Goal: Task Accomplishment & Management: Manage account settings

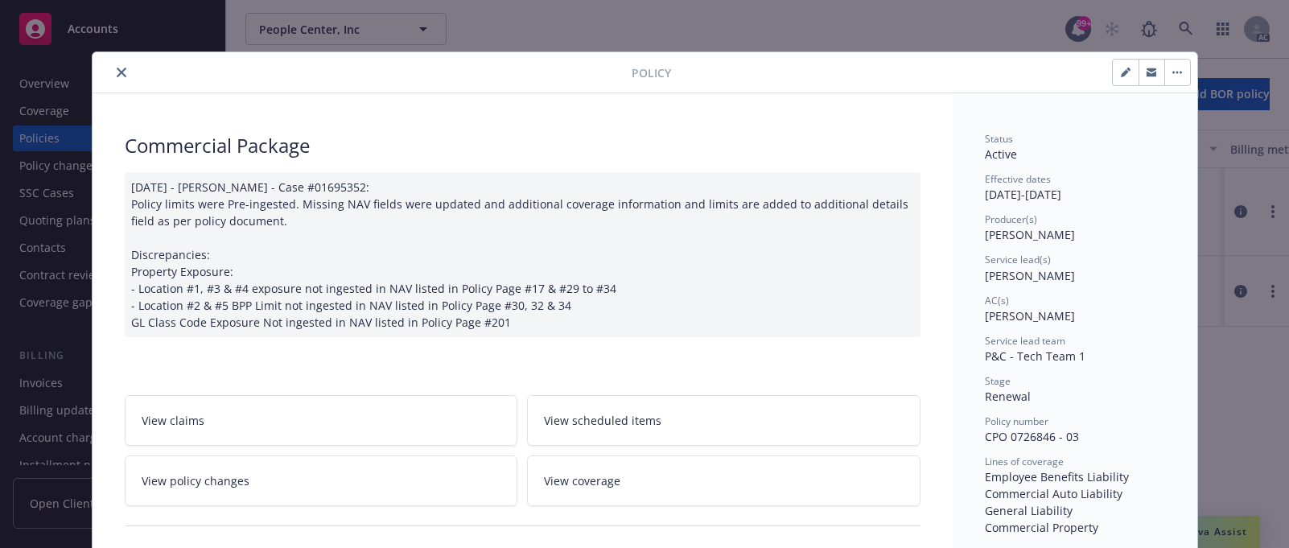
click at [1173, 31] on div "Policy Commercial Package [DATE] - [PERSON_NAME] - Case #01695352: Policy limit…" at bounding box center [644, 274] width 1289 height 548
click at [120, 70] on button "close" at bounding box center [121, 72] width 19 height 19
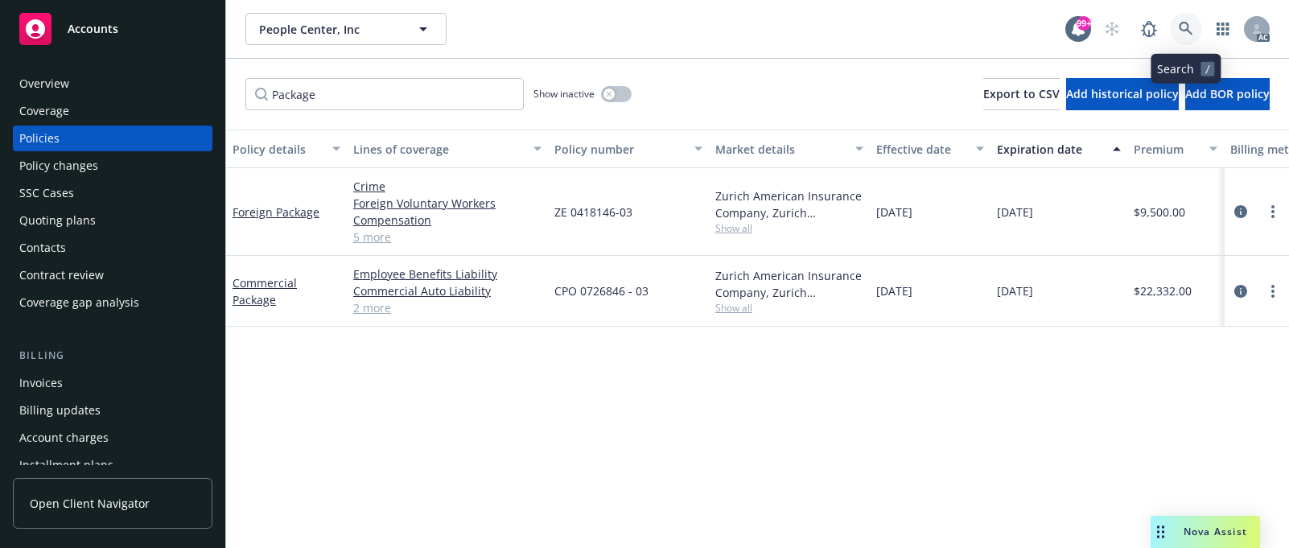
click at [1198, 27] on link at bounding box center [1186, 29] width 32 height 32
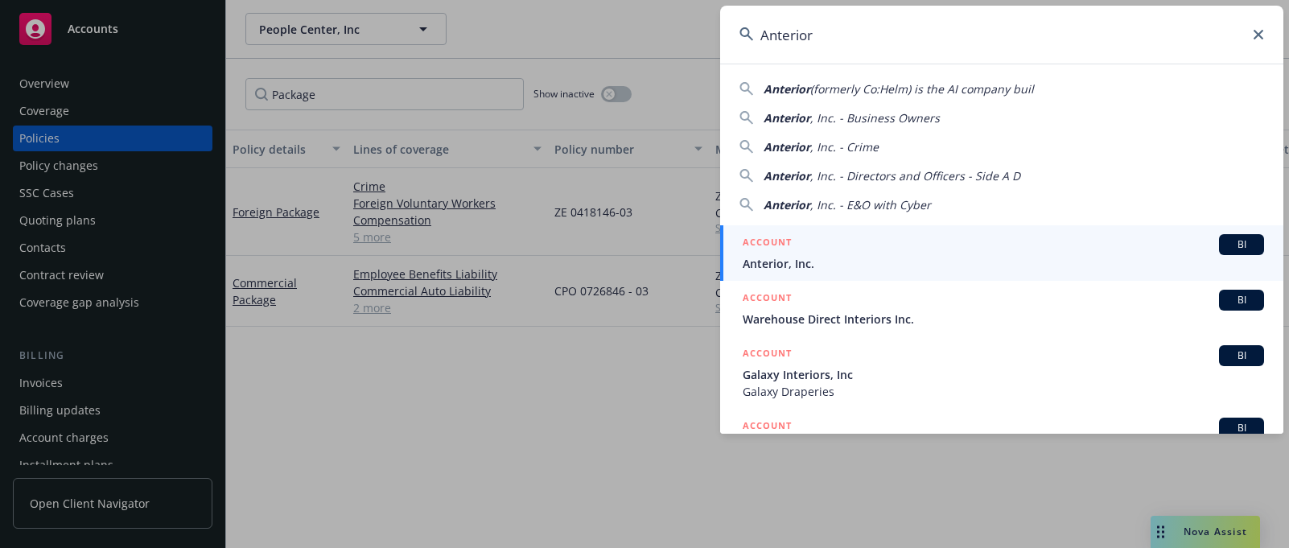
type input "Anterior"
click at [783, 257] on span "Anterior, Inc." at bounding box center [1003, 263] width 521 height 17
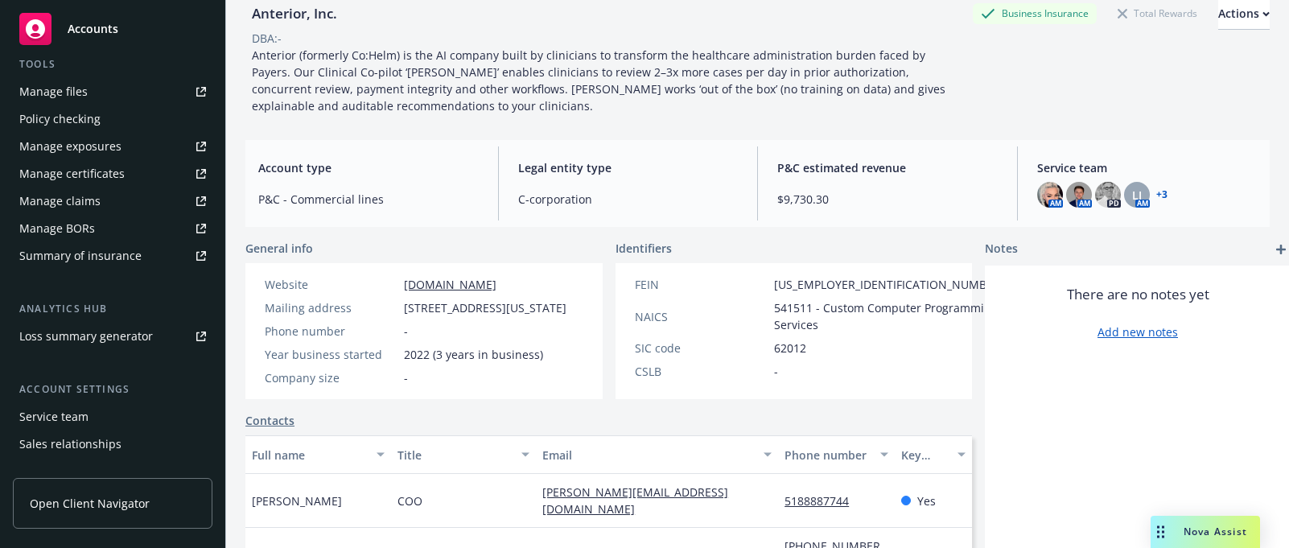
scroll to position [483, 0]
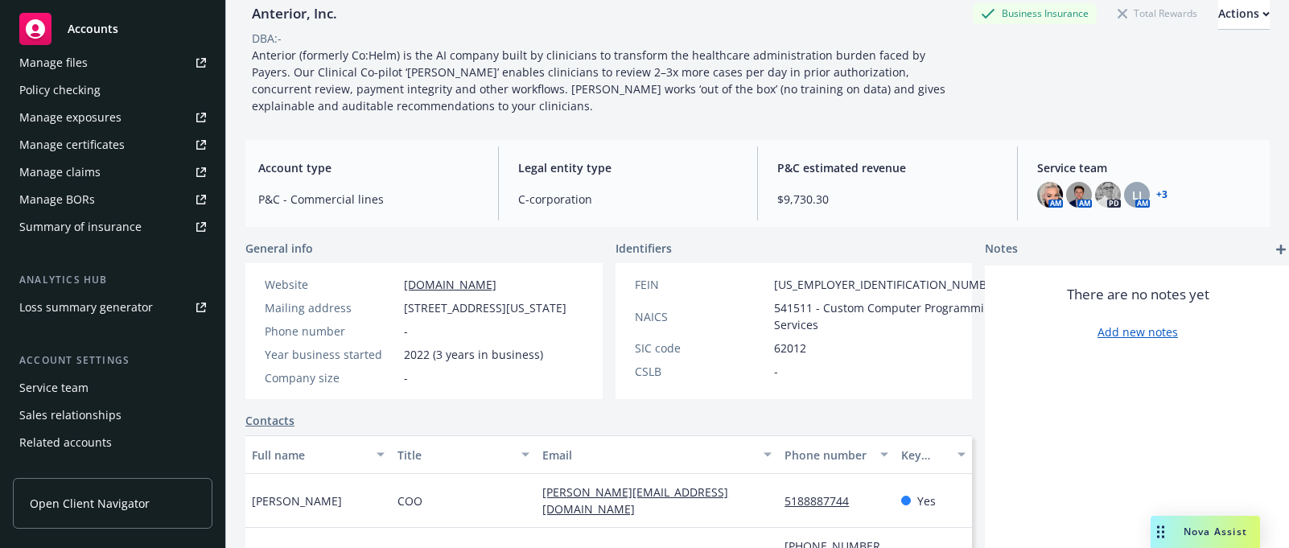
click at [56, 384] on div "Service team" at bounding box center [53, 388] width 69 height 26
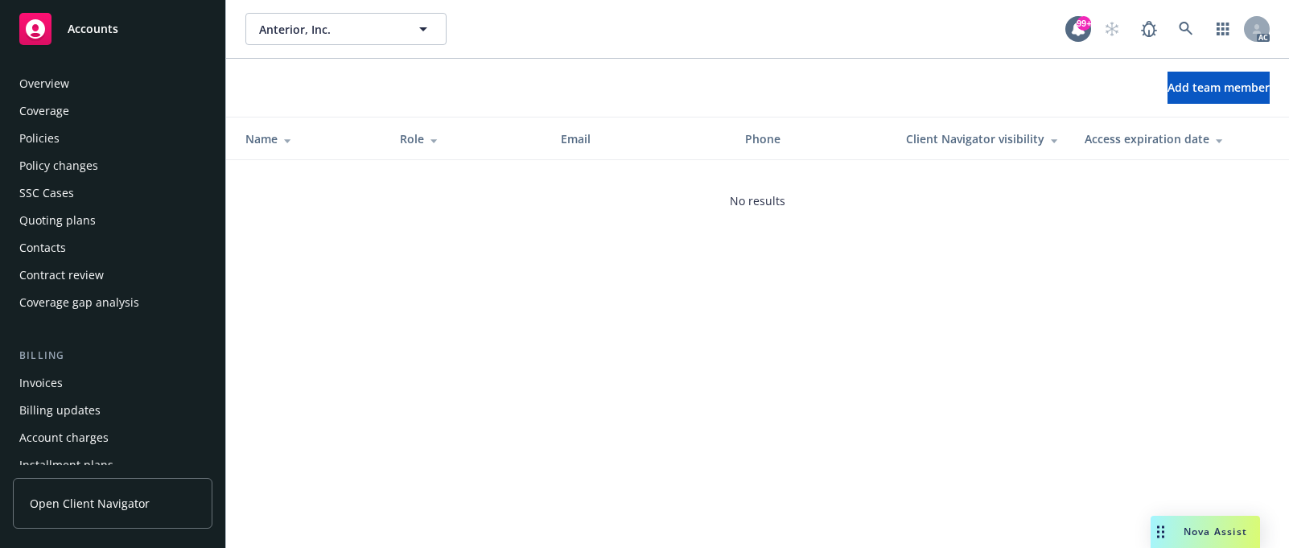
scroll to position [528, 0]
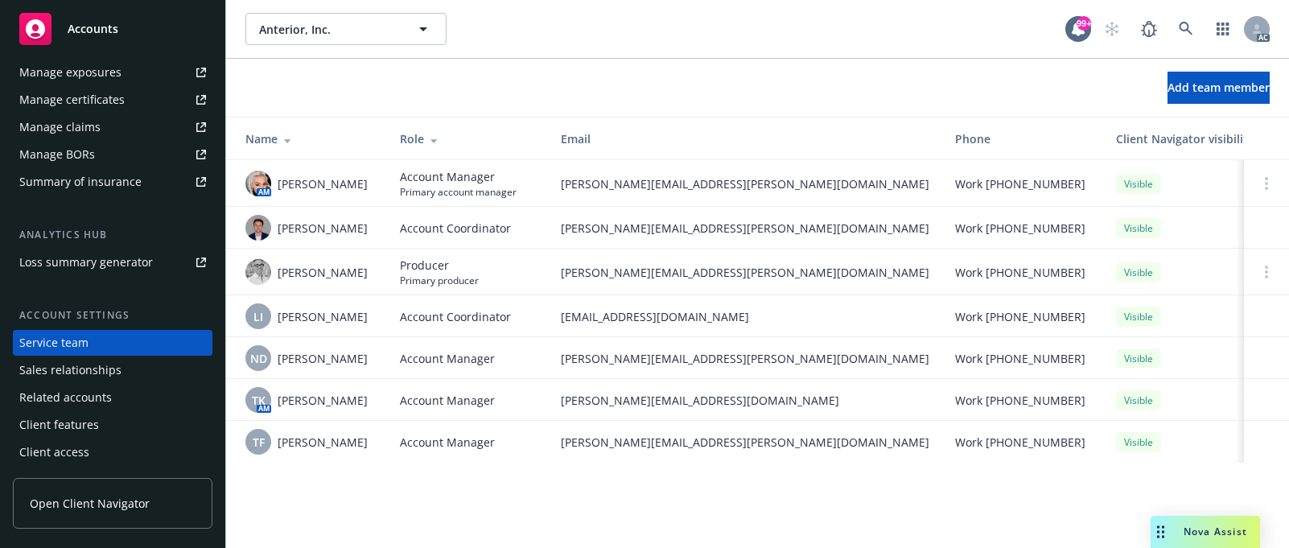
click at [273, 181] on div "AM [PERSON_NAME]" at bounding box center [309, 184] width 129 height 26
click at [255, 182] on img at bounding box center [258, 184] width 26 height 26
click at [1186, 19] on link at bounding box center [1186, 29] width 32 height 32
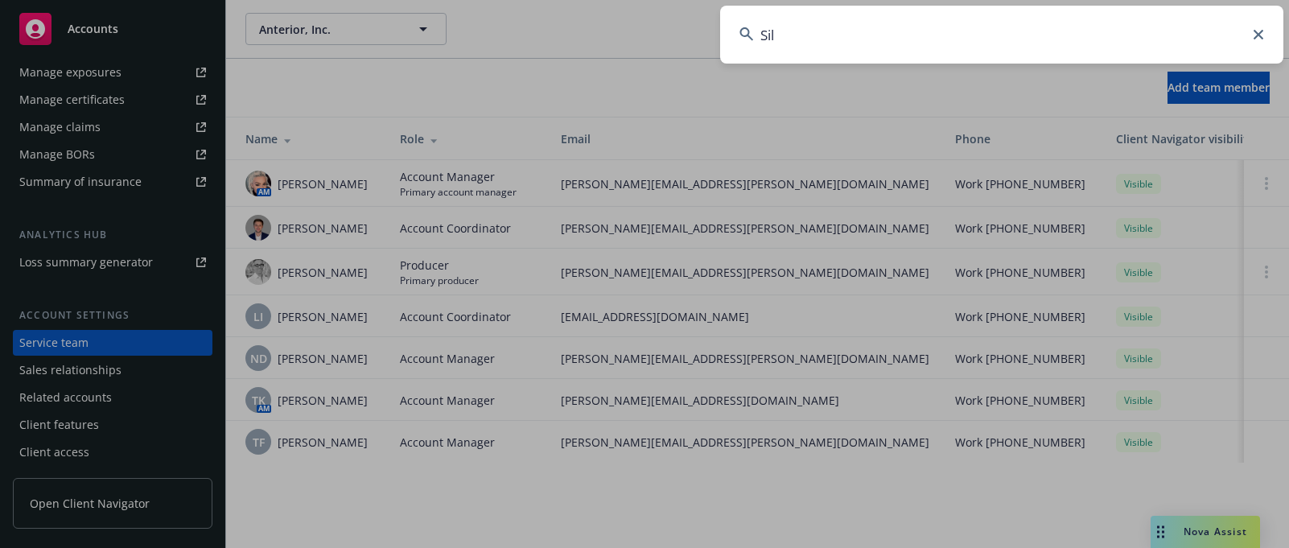
type input "[PERSON_NAME]"
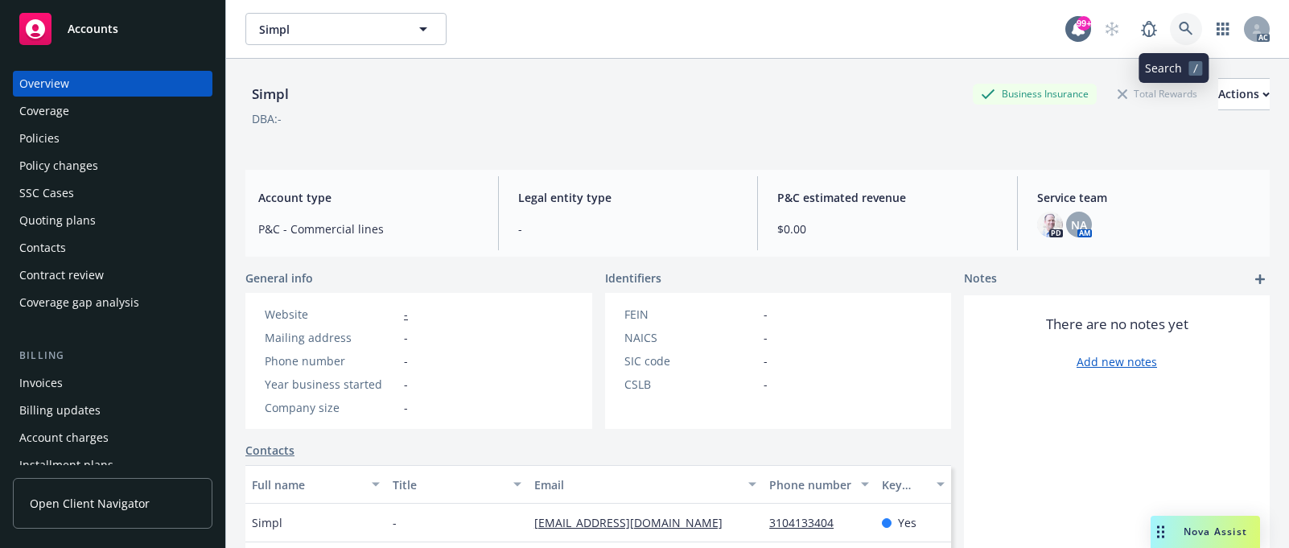
click at [1181, 22] on link at bounding box center [1186, 29] width 32 height 32
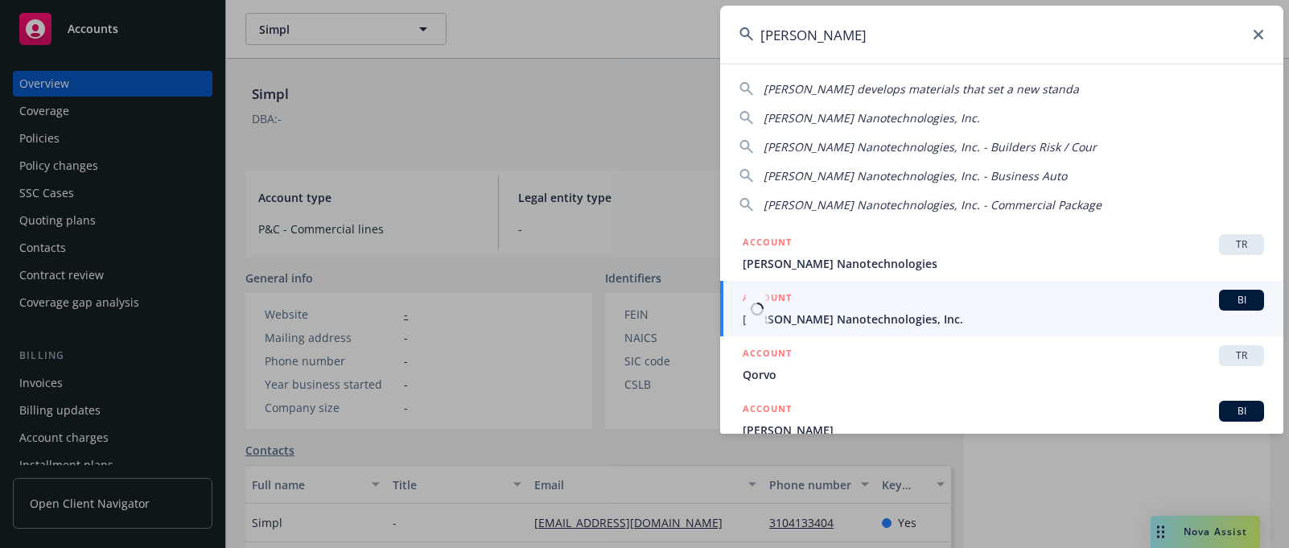
type input "[PERSON_NAME]"
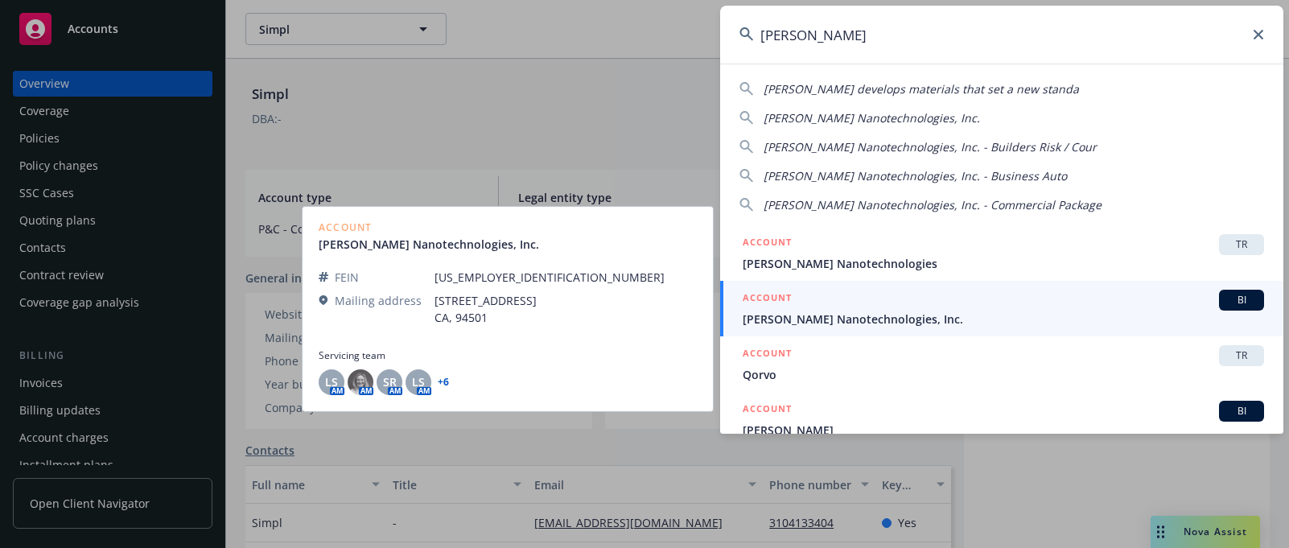
click at [805, 308] on div "ACCOUNT BI" at bounding box center [1003, 300] width 521 height 21
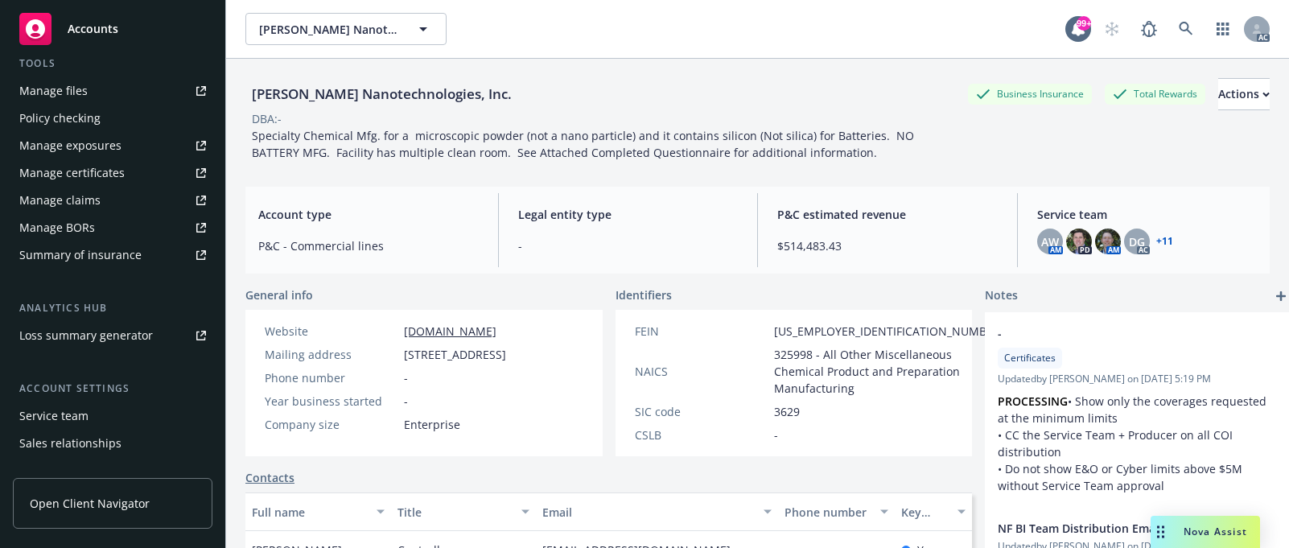
scroll to position [483, 0]
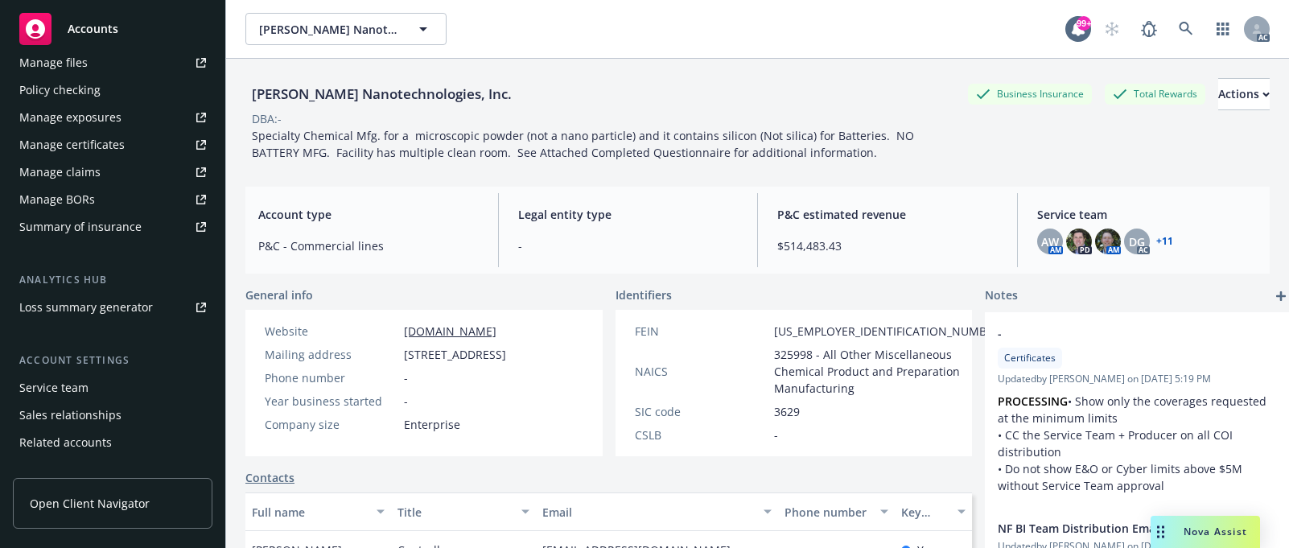
click at [59, 378] on div "Service team" at bounding box center [53, 388] width 69 height 26
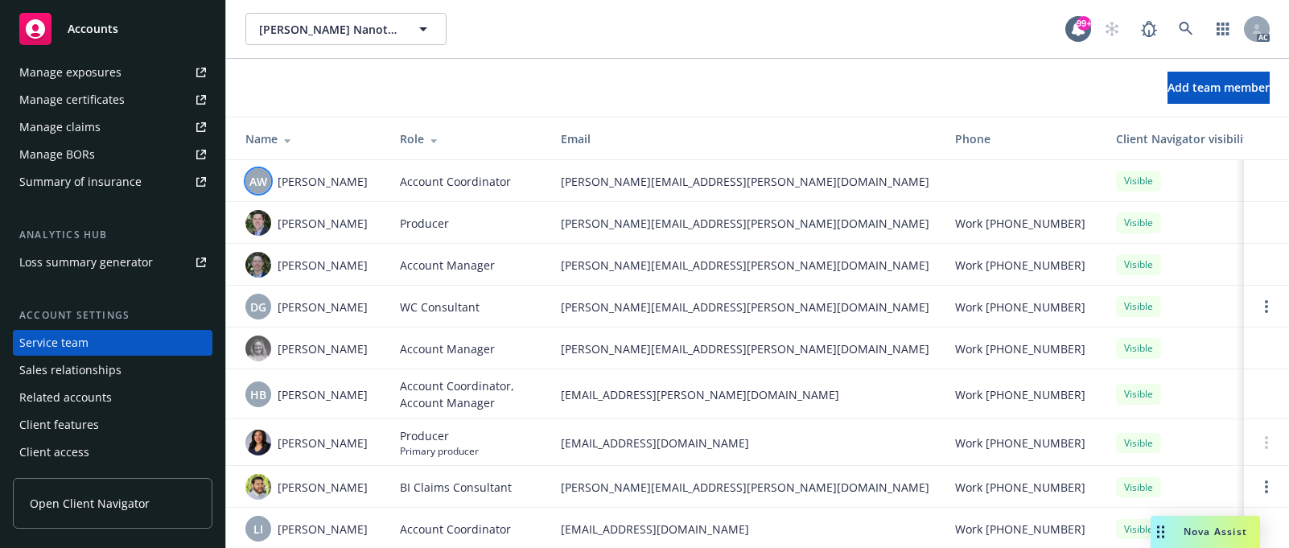
click at [263, 177] on span "AW" at bounding box center [258, 181] width 18 height 17
click at [298, 267] on span "[PERSON_NAME]" at bounding box center [323, 265] width 90 height 17
click at [260, 262] on img at bounding box center [258, 265] width 26 height 26
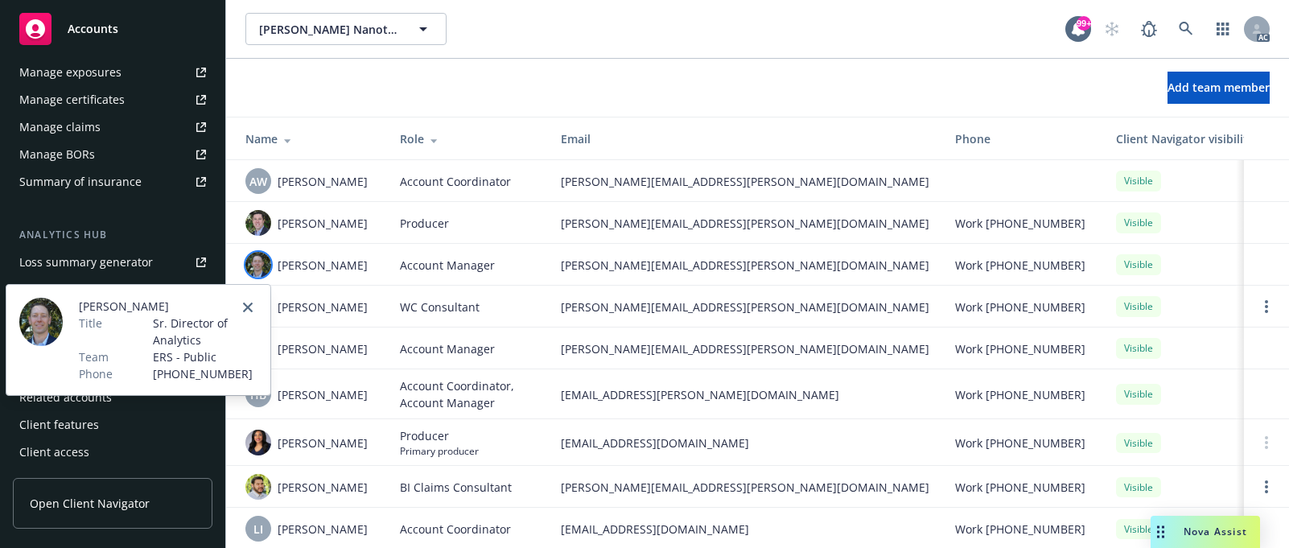
scroll to position [80, 0]
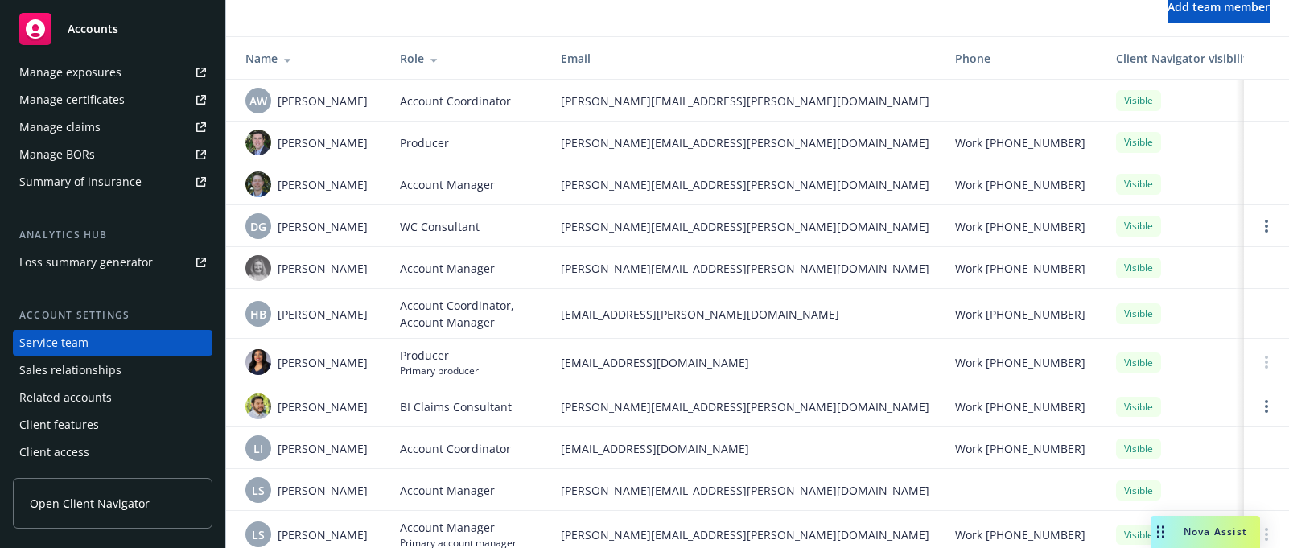
click at [307, 267] on span "[PERSON_NAME]" at bounding box center [323, 268] width 90 height 17
click at [257, 268] on img at bounding box center [258, 268] width 26 height 26
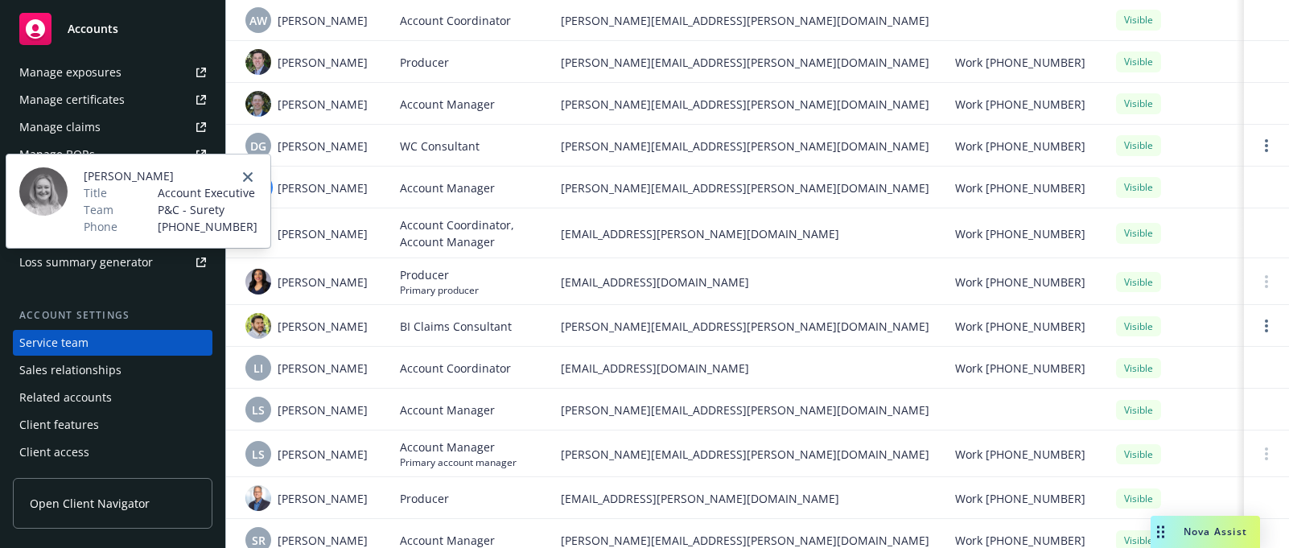
scroll to position [241, 0]
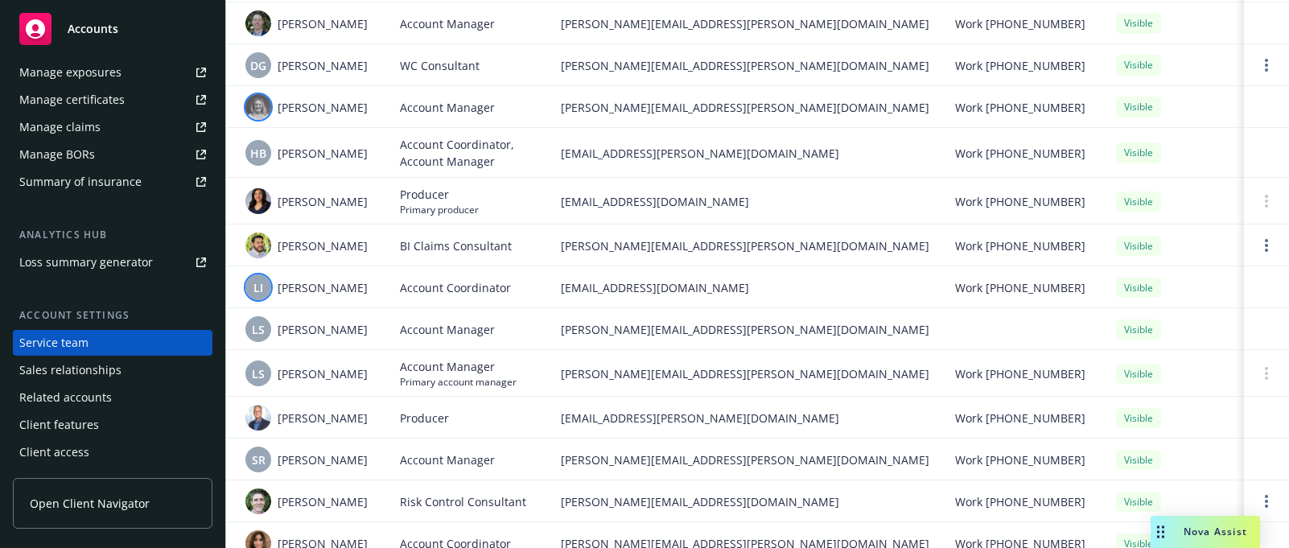
click at [255, 285] on span "LI" at bounding box center [258, 287] width 10 height 17
click at [315, 332] on span "[PERSON_NAME]" at bounding box center [323, 329] width 90 height 17
click at [252, 331] on span "LS" at bounding box center [258, 329] width 13 height 17
click at [299, 378] on span "[PERSON_NAME]" at bounding box center [323, 373] width 90 height 17
click at [264, 376] on span "LS" at bounding box center [258, 373] width 13 height 17
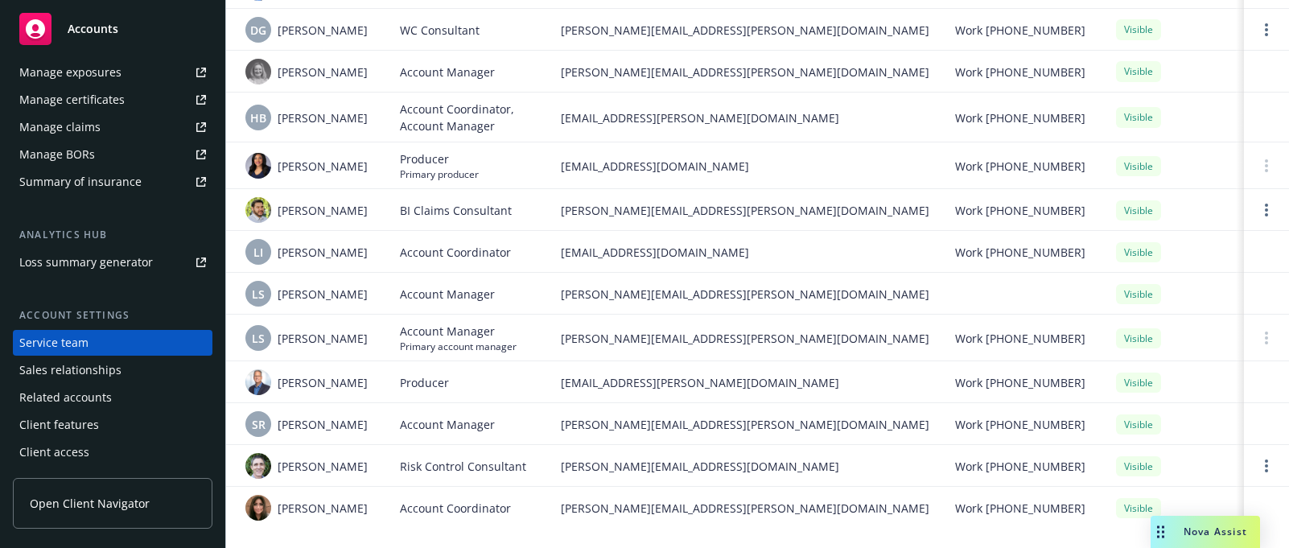
scroll to position [0, 0]
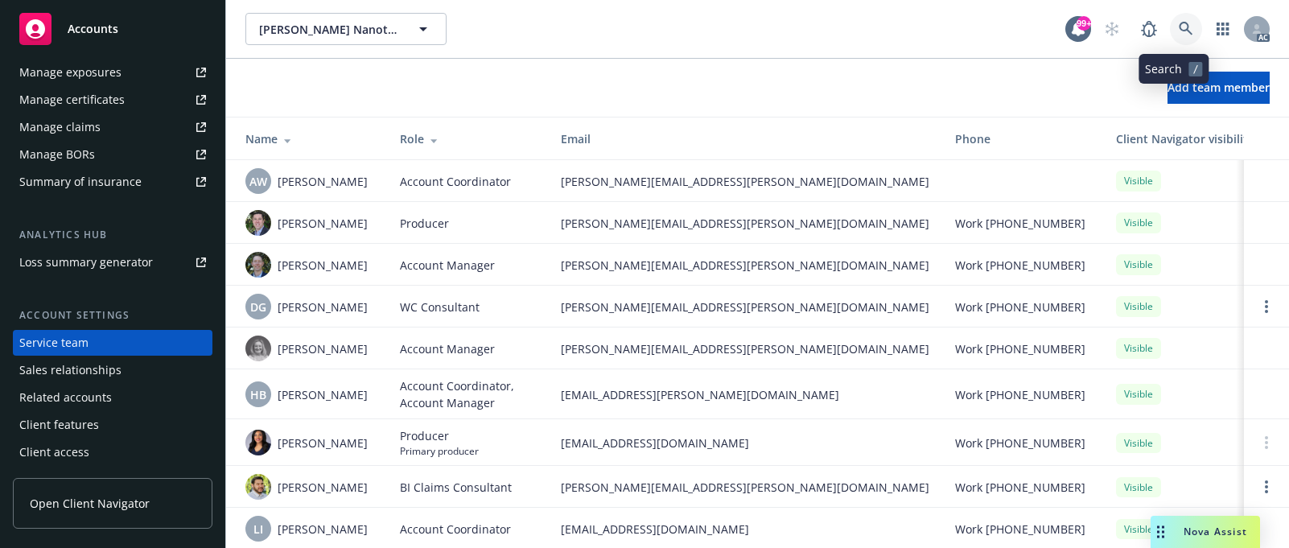
click at [1179, 25] on icon at bounding box center [1186, 29] width 14 height 14
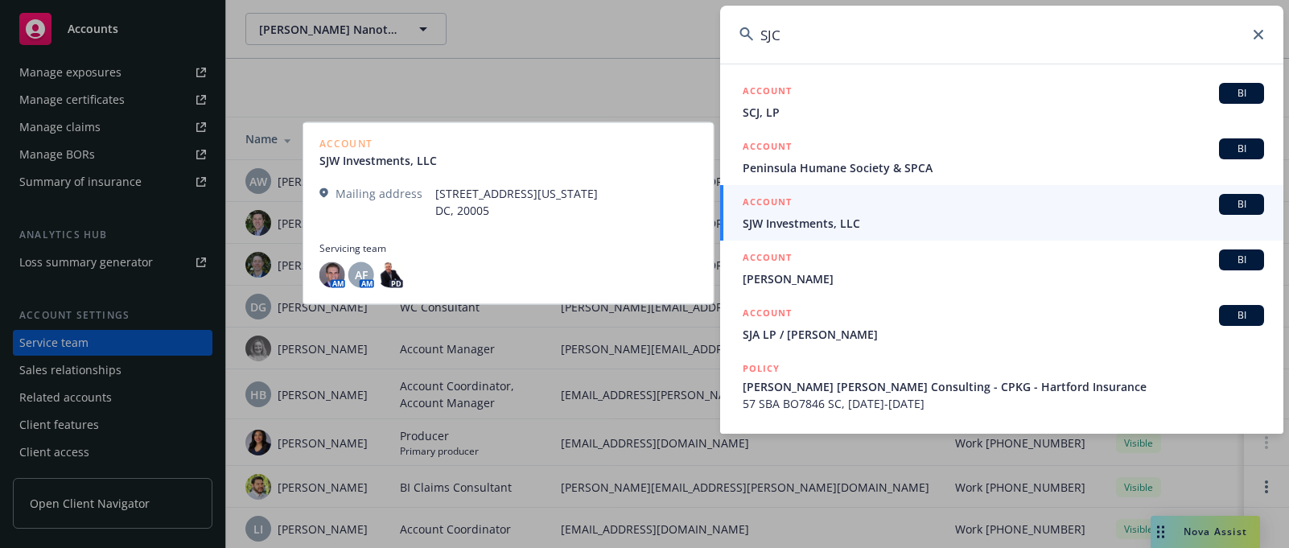
type input "SJC"
click at [801, 220] on span "SJW Investments, LLC" at bounding box center [1003, 223] width 521 height 17
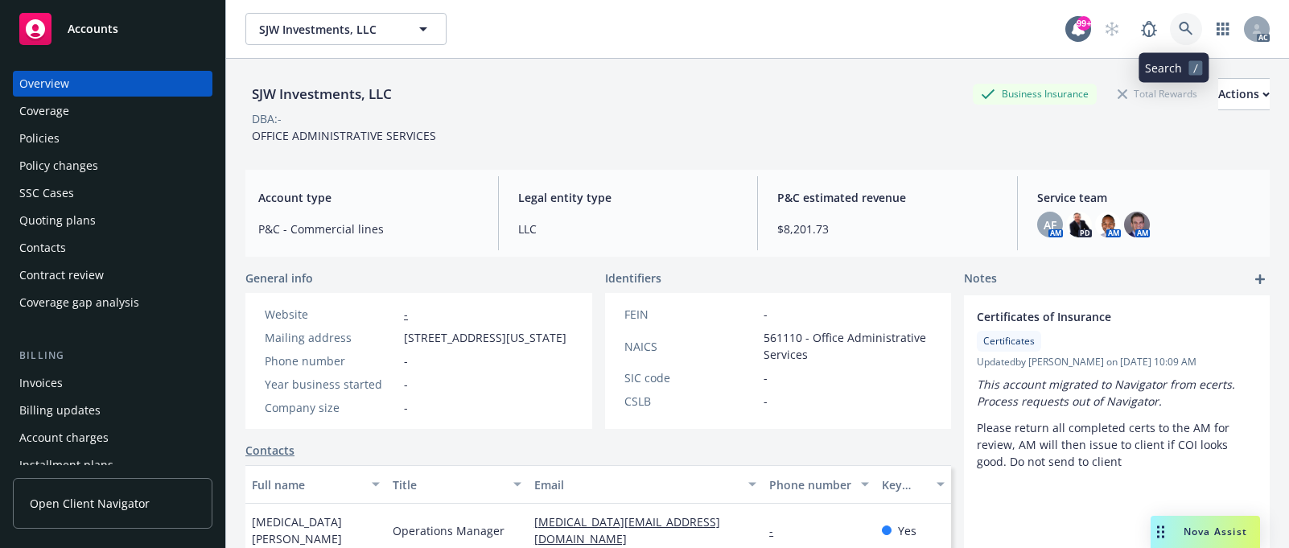
click at [1179, 25] on icon at bounding box center [1186, 29] width 14 height 14
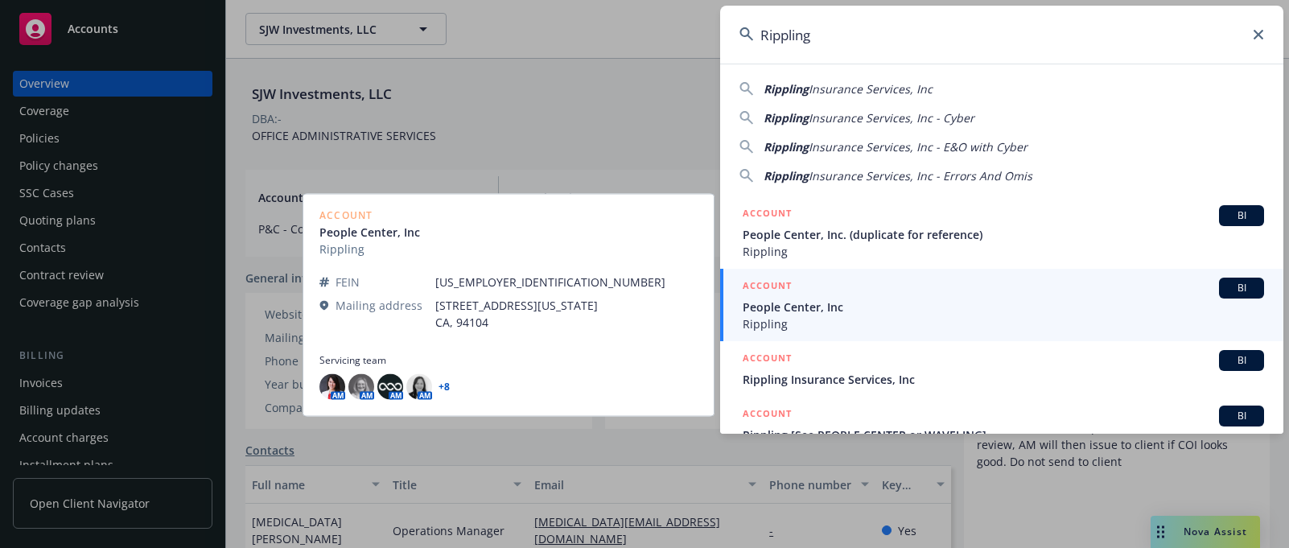
type input "Rippling"
click at [772, 314] on span "People Center, Inc" at bounding box center [1003, 306] width 521 height 17
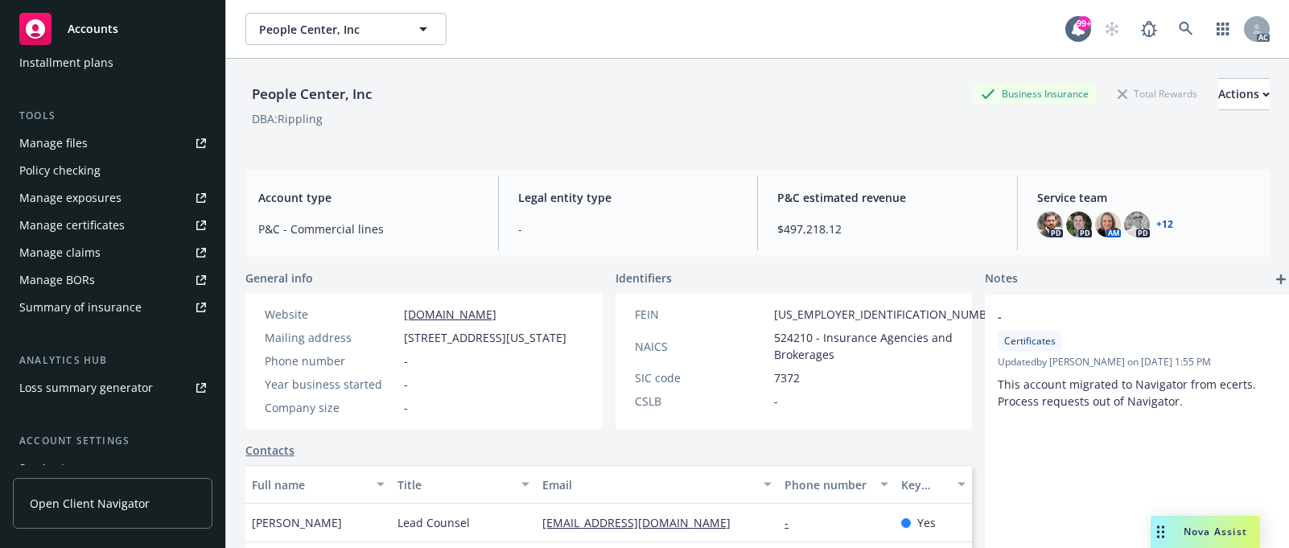
scroll to position [483, 0]
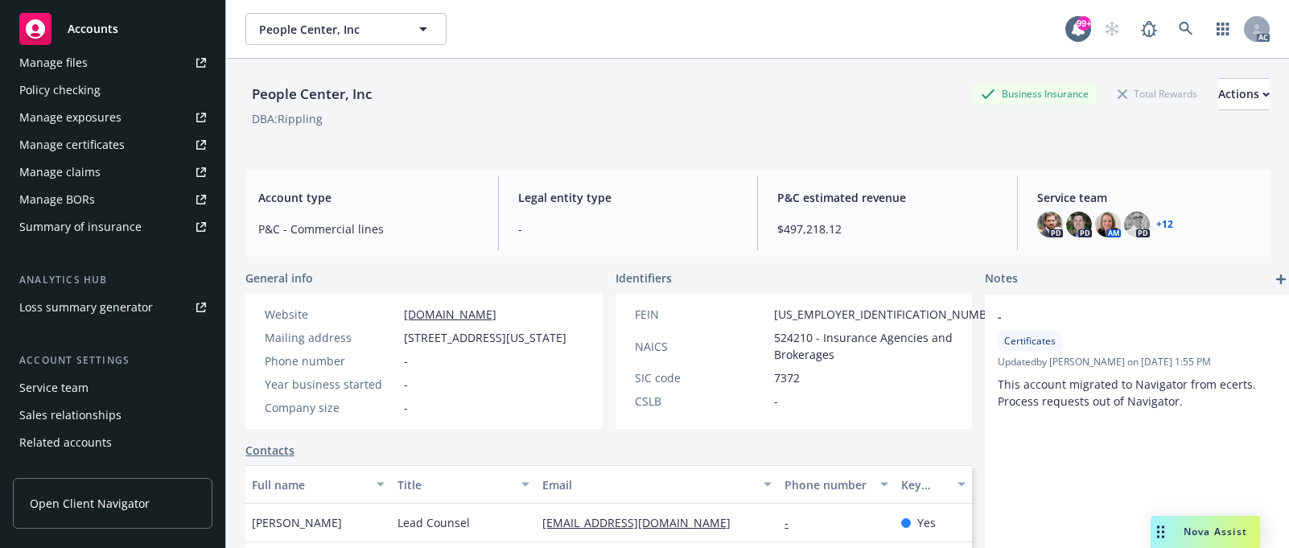
click at [67, 386] on div "Service team" at bounding box center [53, 388] width 69 height 26
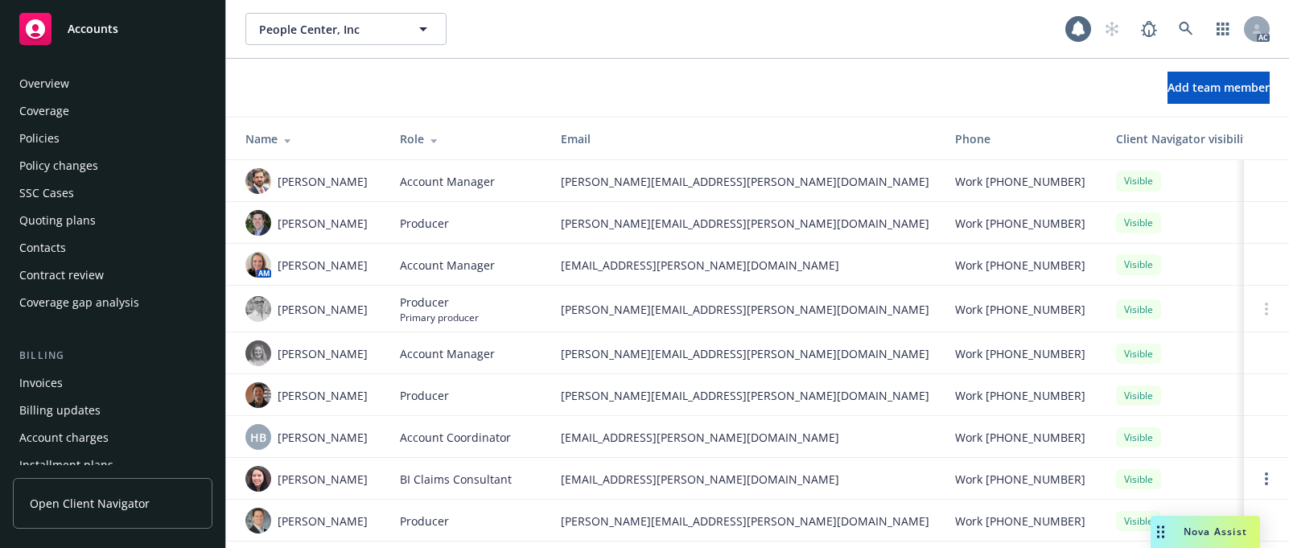
scroll to position [528, 0]
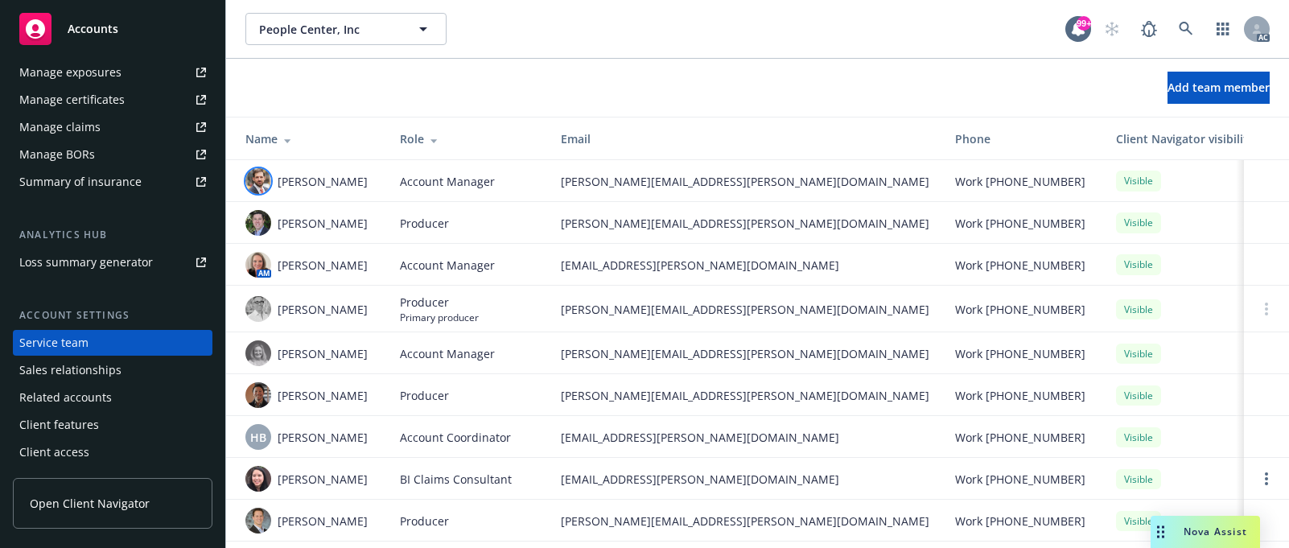
click at [259, 177] on img at bounding box center [258, 181] width 26 height 26
click at [578, 72] on div "Add team member" at bounding box center [757, 88] width 1063 height 32
click at [257, 264] on img at bounding box center [258, 265] width 26 height 26
click at [368, 349] on div "[PERSON_NAME]" at bounding box center [309, 353] width 129 height 26
click at [261, 353] on img at bounding box center [258, 353] width 26 height 26
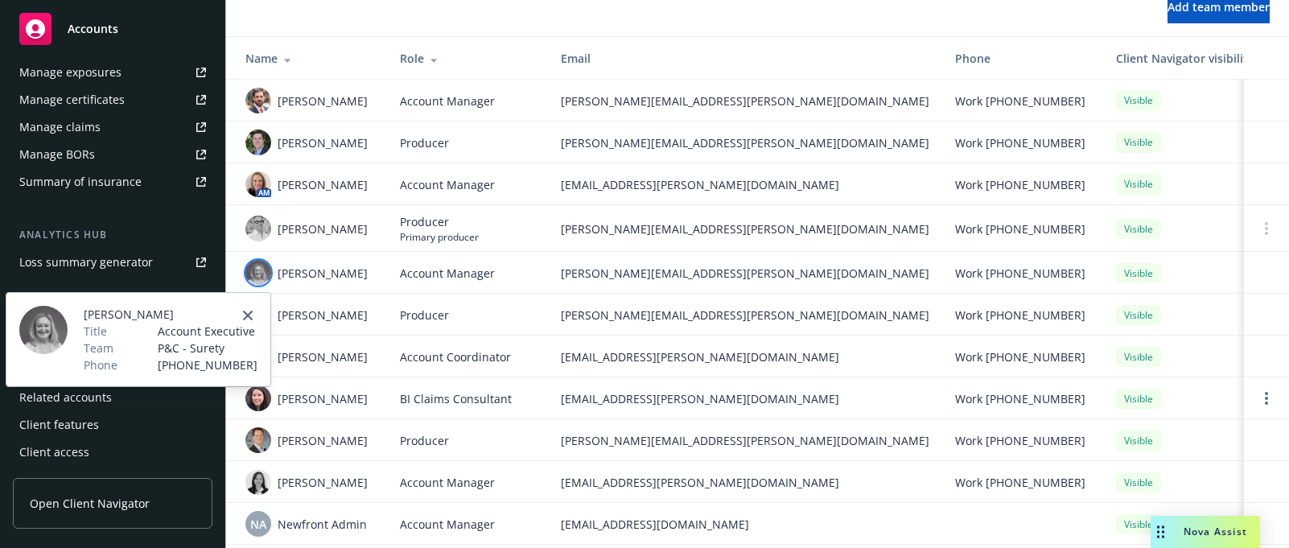
scroll to position [161, 0]
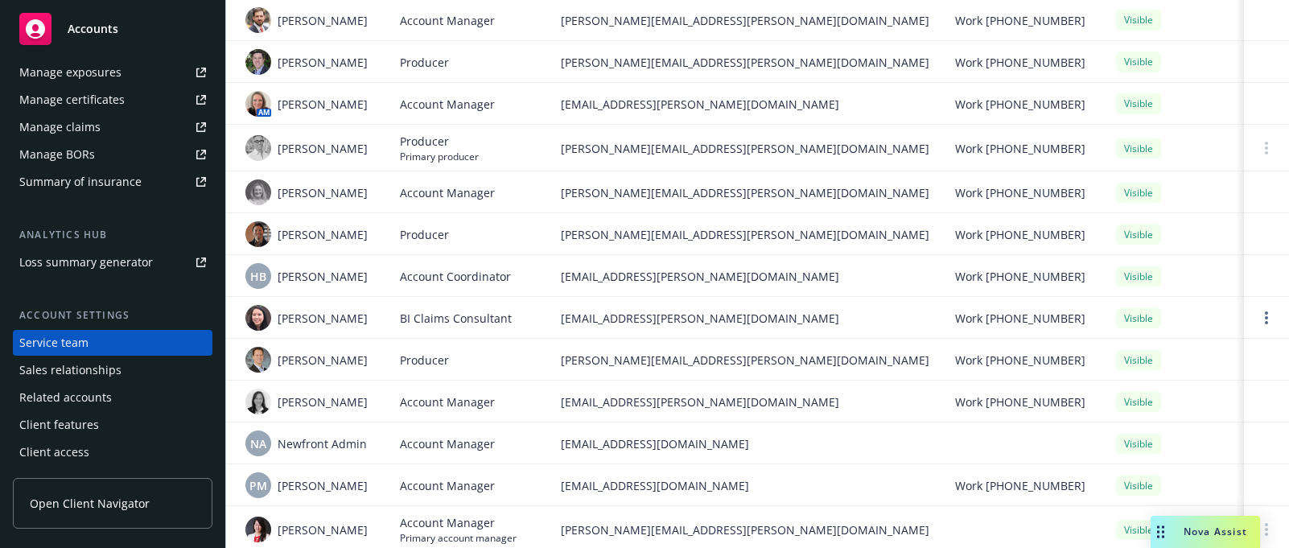
click at [352, 278] on div "HB [PERSON_NAME]" at bounding box center [309, 276] width 129 height 26
click at [257, 283] on span "HB" at bounding box center [258, 276] width 16 height 17
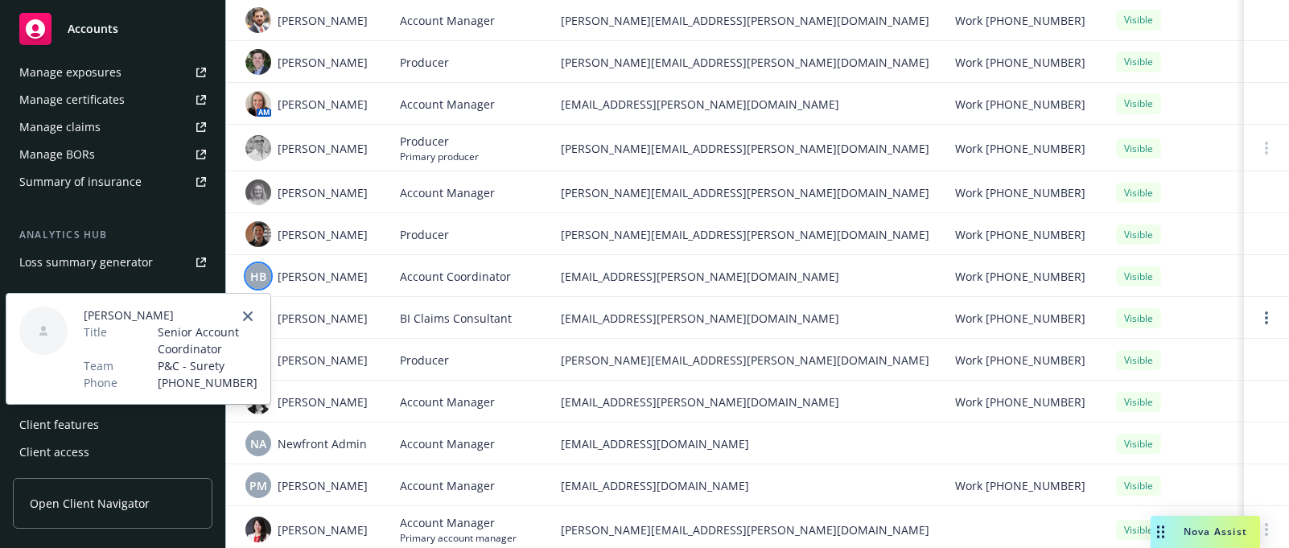
scroll to position [241, 0]
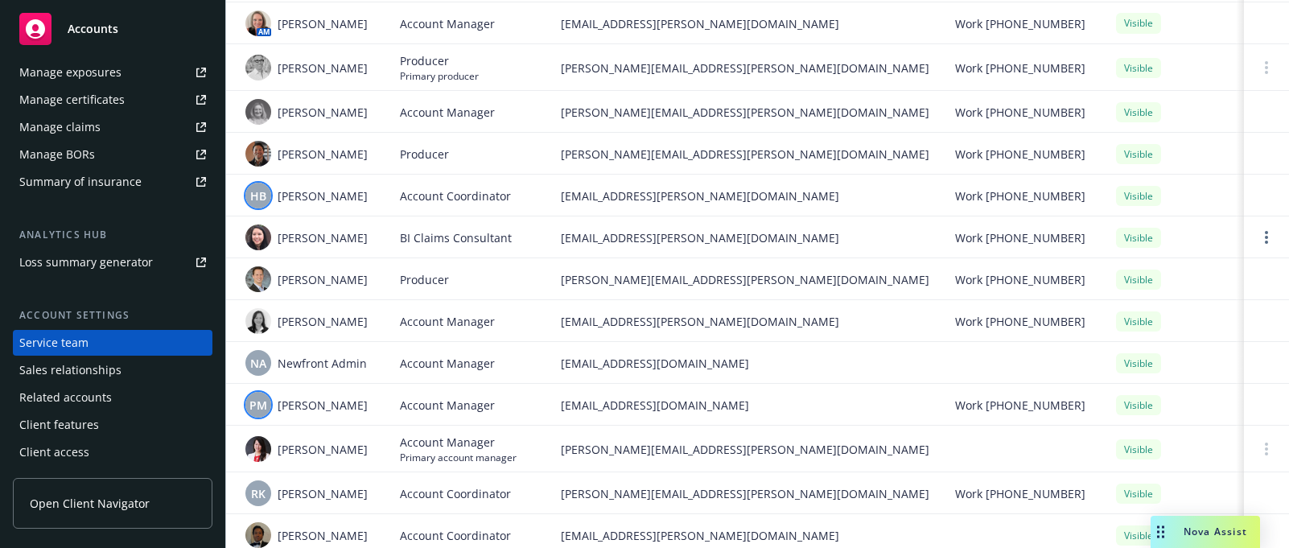
click at [257, 411] on span "PM" at bounding box center [258, 405] width 18 height 17
